Goal: Information Seeking & Learning: Learn about a topic

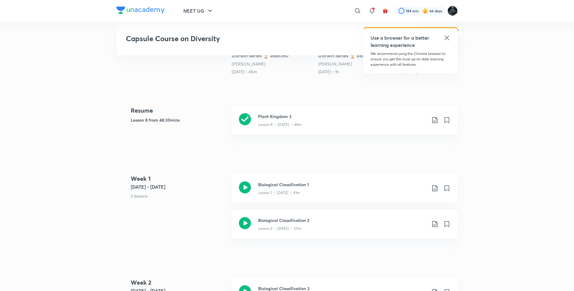
scroll to position [198, 0]
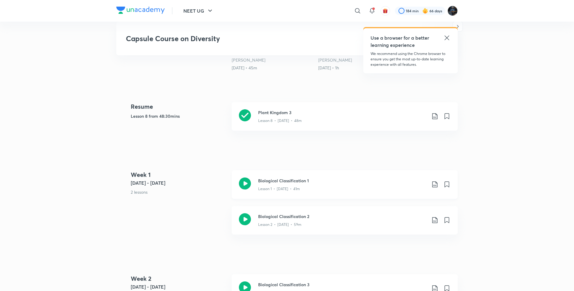
click at [249, 187] on icon at bounding box center [245, 184] width 12 height 12
